Goal: Information Seeking & Learning: Learn about a topic

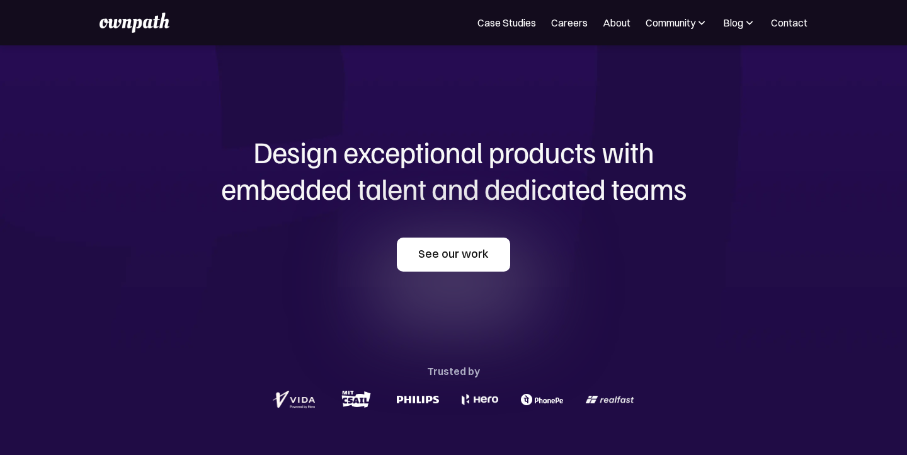
click at [471, 251] on link "See our work" at bounding box center [453, 255] width 113 height 34
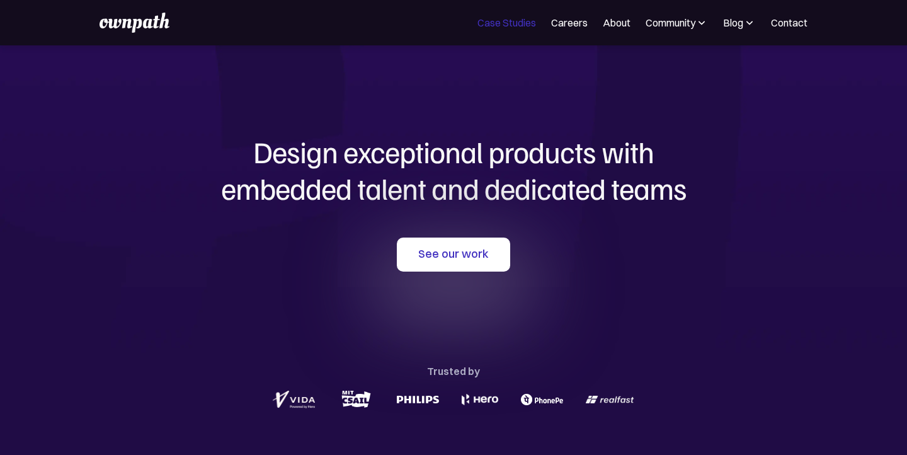
click at [515, 24] on link "Case Studies" at bounding box center [507, 22] width 59 height 15
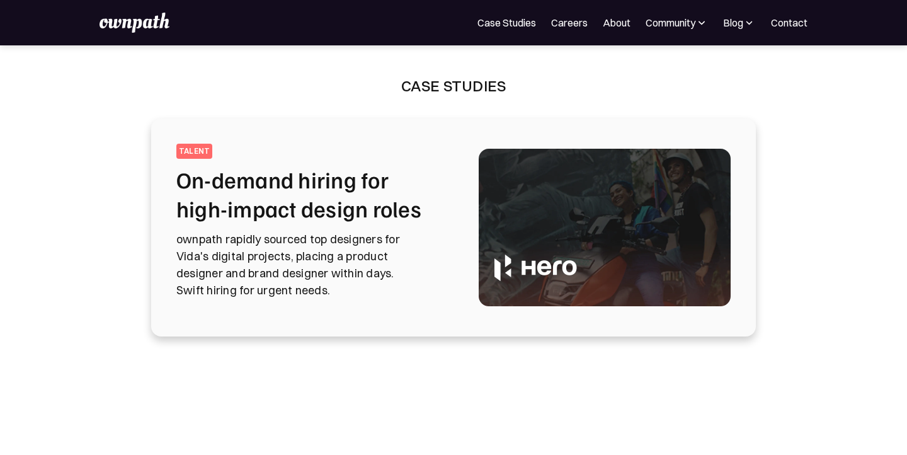
click at [370, 168] on h2 "On-demand hiring for high-impact design roles" at bounding box center [312, 194] width 272 height 58
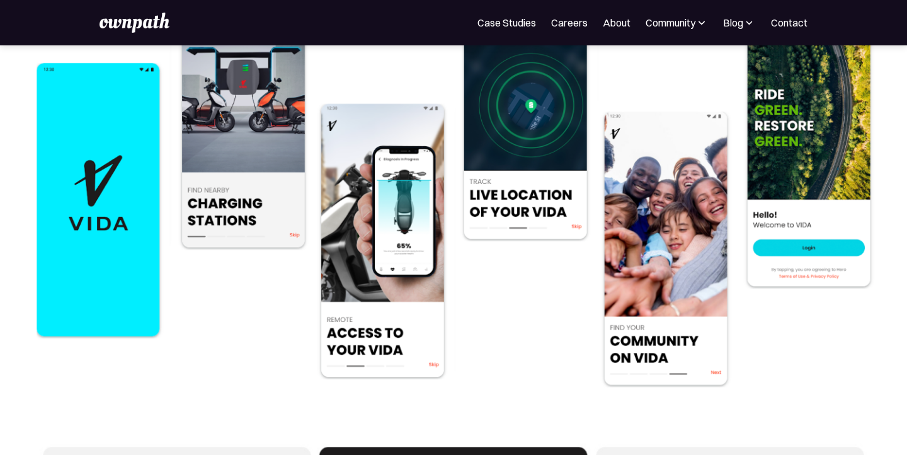
scroll to position [3081, 0]
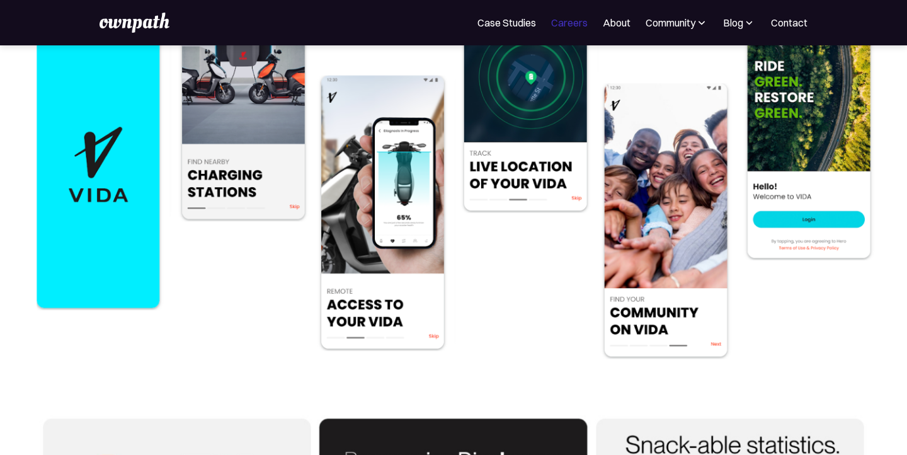
click at [566, 24] on link "Careers" at bounding box center [569, 22] width 37 height 15
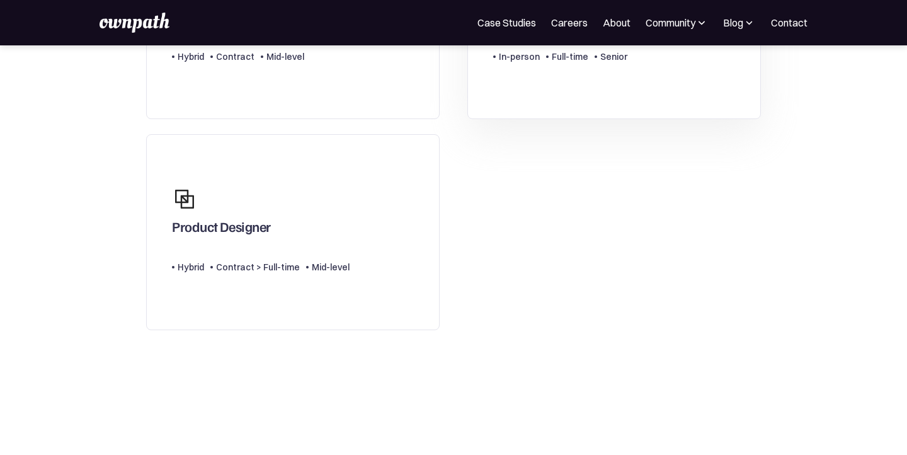
scroll to position [244, 0]
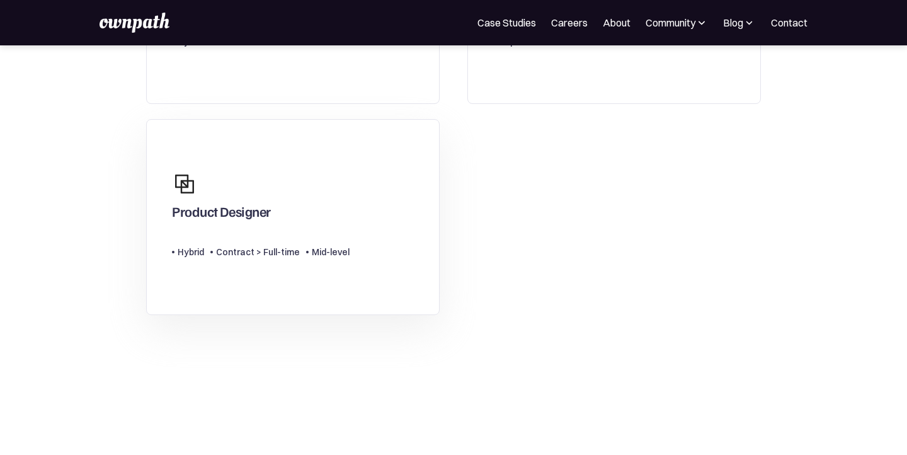
click at [388, 248] on link "Product Designer Type Level Hybrid Contract > Full-time Mid-level" at bounding box center [293, 217] width 294 height 196
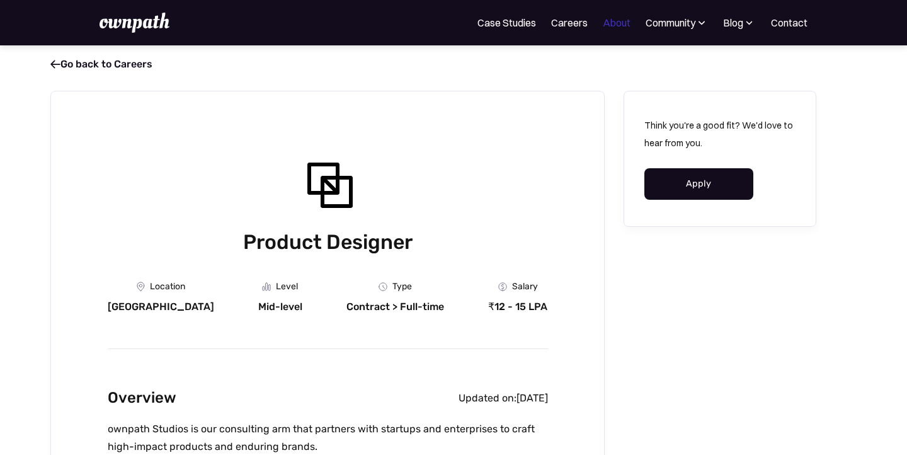
click at [618, 26] on link "About" at bounding box center [617, 22] width 28 height 15
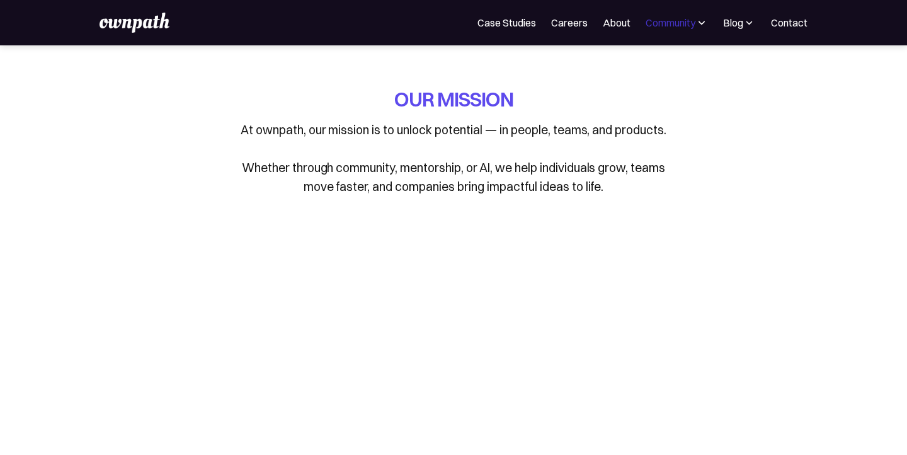
click at [689, 22] on div "Community" at bounding box center [671, 22] width 50 height 15
click at [661, 96] on div "Resources" at bounding box center [648, 96] width 47 height 15
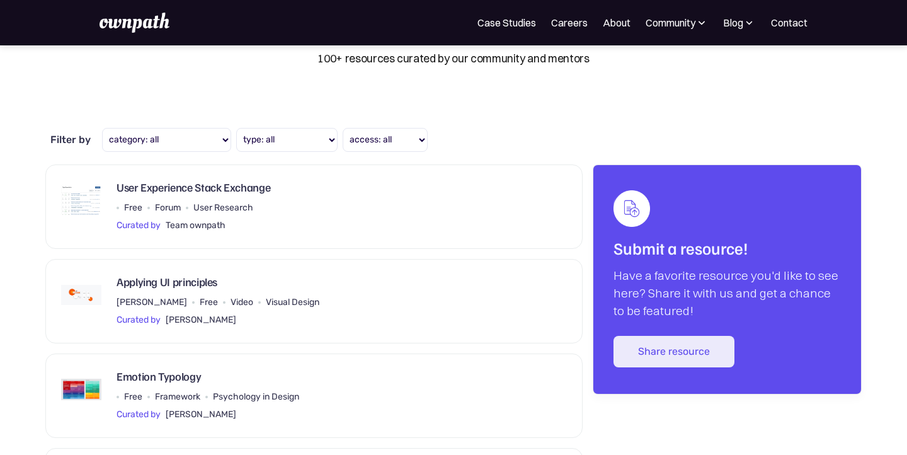
scroll to position [70, 0]
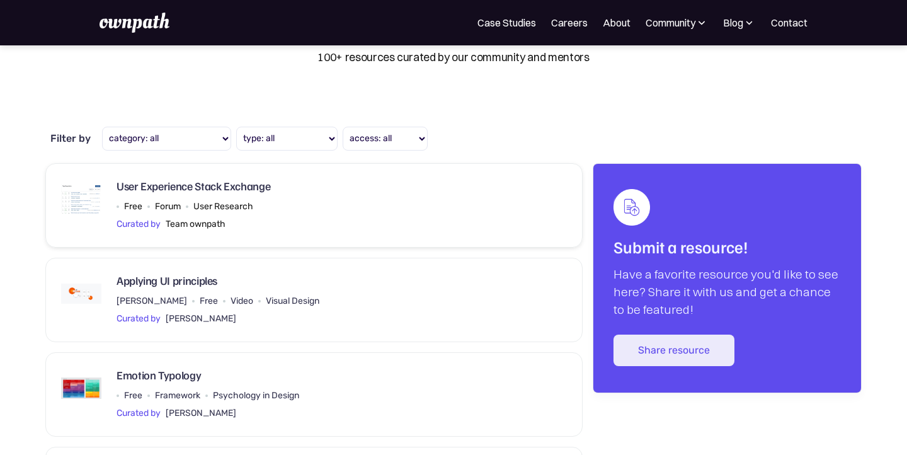
click at [404, 219] on div "User Experience Stack Exchange Free Forum User Research Curated by Team ownpath" at bounding box center [314, 205] width 506 height 53
